Goal: Information Seeking & Learning: Learn about a topic

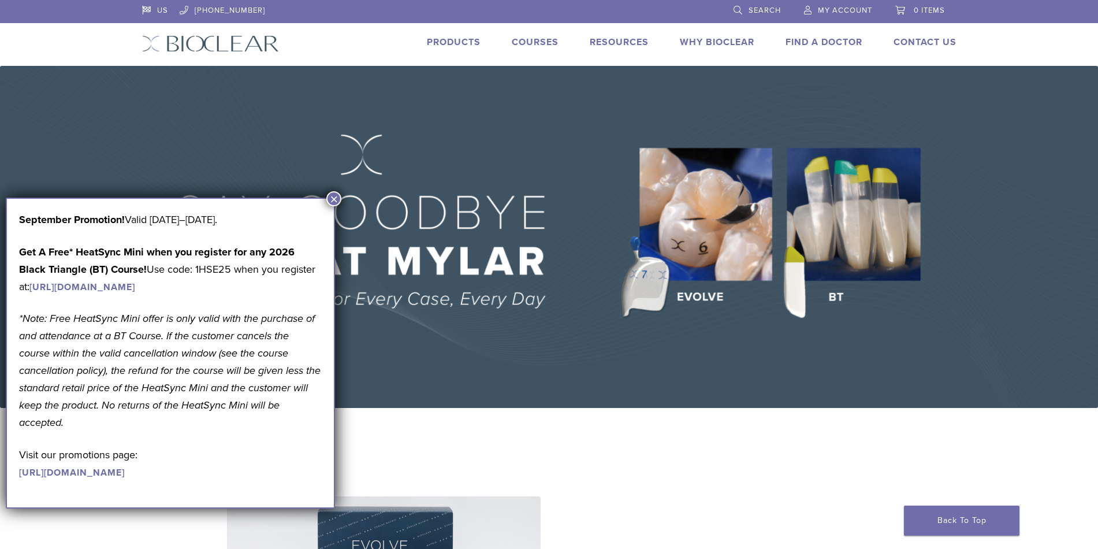
click at [466, 42] on link "Products" at bounding box center [454, 42] width 54 height 12
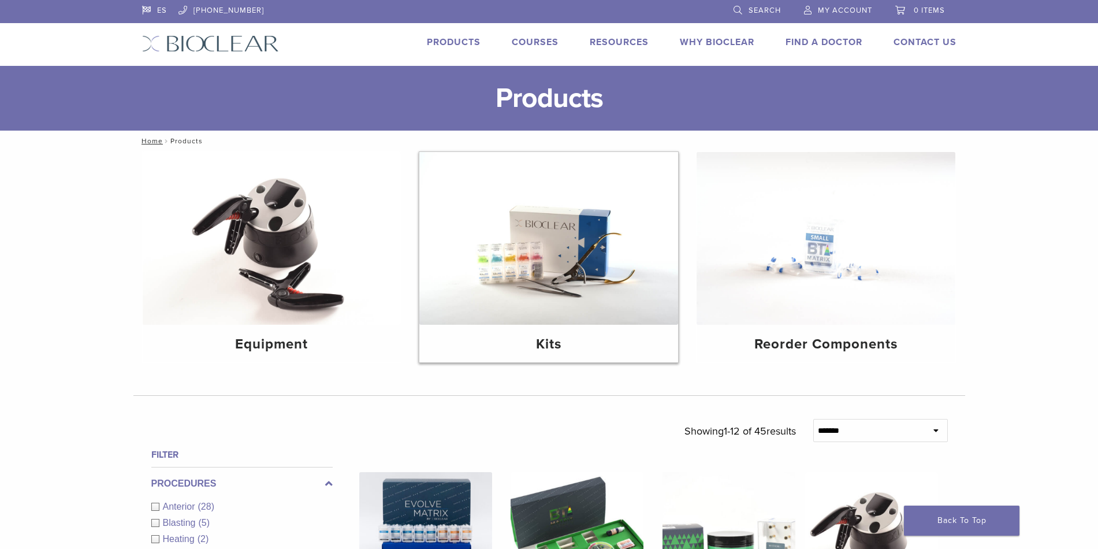
click at [527, 261] on img at bounding box center [548, 238] width 259 height 173
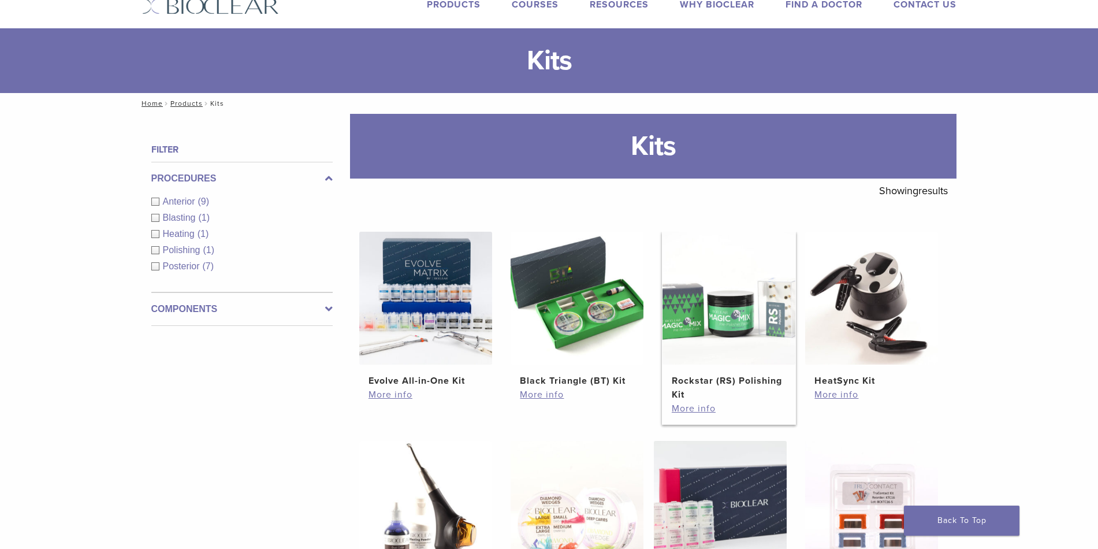
scroll to position [58, 0]
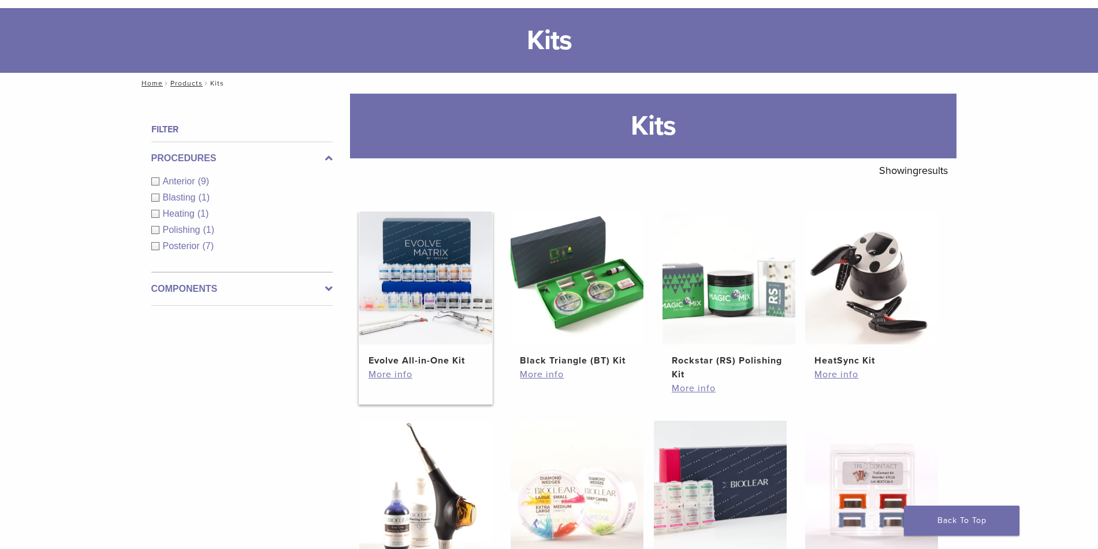
click at [397, 302] on img at bounding box center [425, 277] width 133 height 133
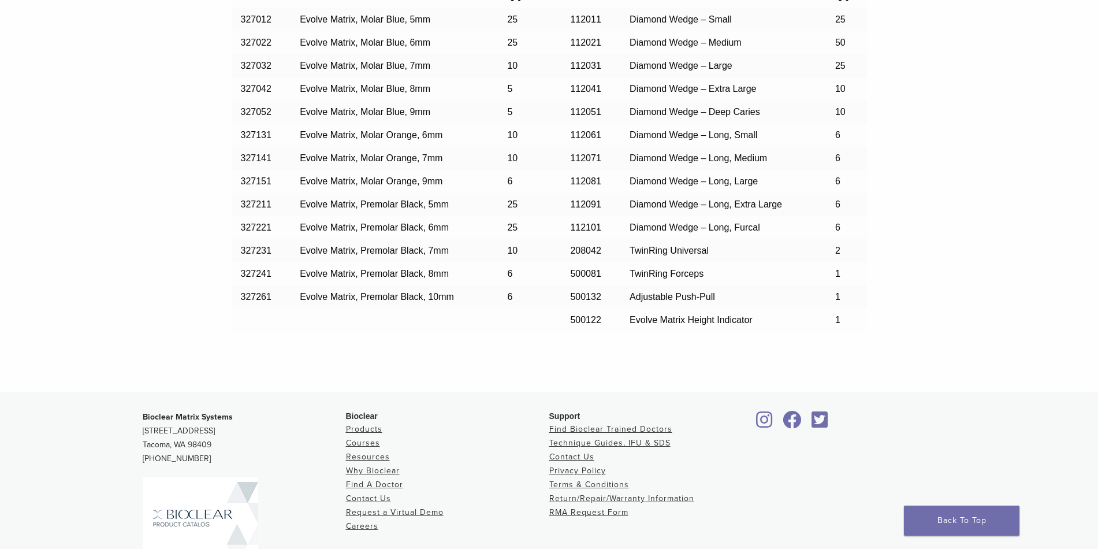
scroll to position [809, 0]
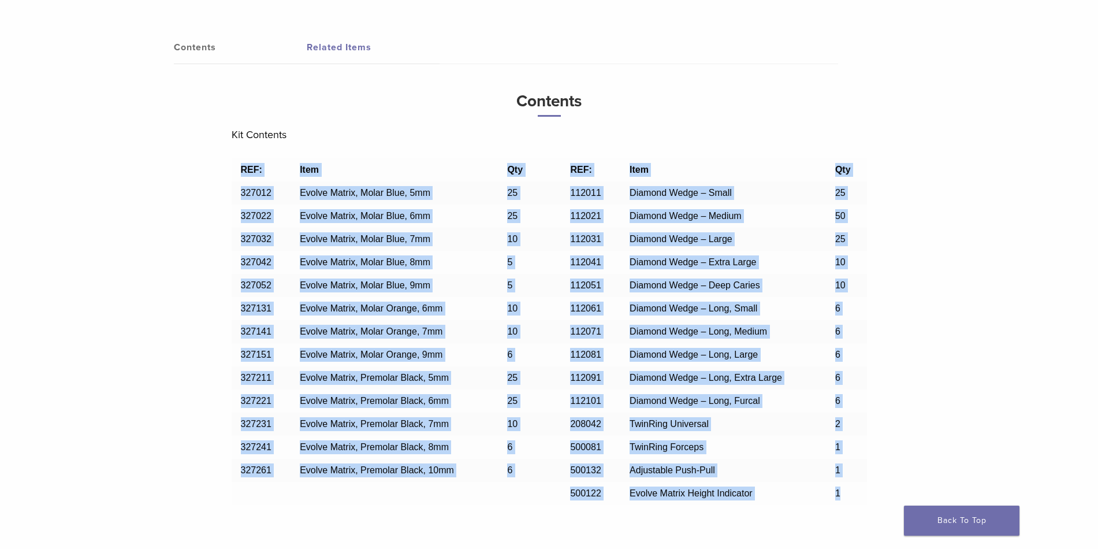
drag, startPoint x: 242, startPoint y: 172, endPoint x: 851, endPoint y: 500, distance: 691.5
click at [851, 500] on tbody "REF: Item Qty REF: Item Qty 327012 Evolve Matrix, Molar Blue, 5mm 25 112011 Dia…" at bounding box center [549, 331] width 635 height 347
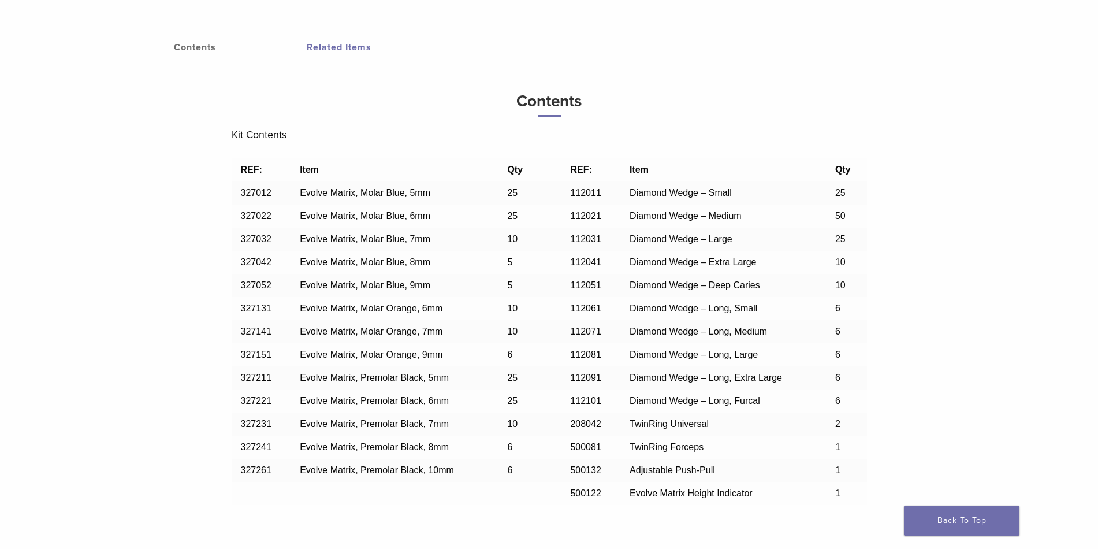
click at [441, 104] on h3 "Contents" at bounding box center [549, 101] width 635 height 29
